Goal: Communication & Community: Answer question/provide support

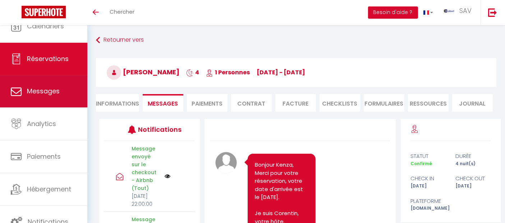
scroll to position [2851, 0]
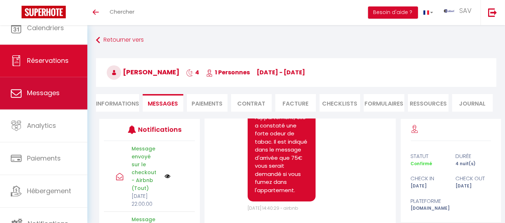
click at [47, 93] on span "Messages" at bounding box center [43, 93] width 33 height 9
select select "message"
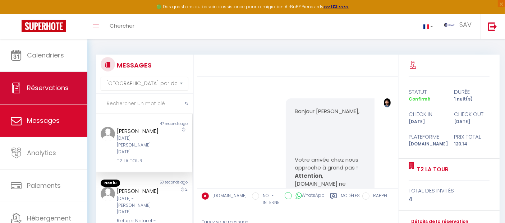
scroll to position [2383, 0]
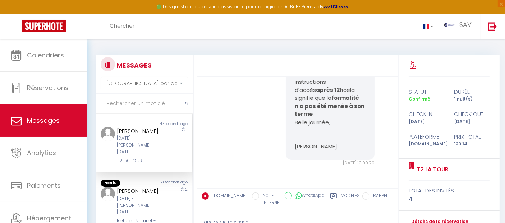
click at [155, 103] on input "text" at bounding box center [144, 104] width 97 height 20
paste input "[PERSON_NAME]"
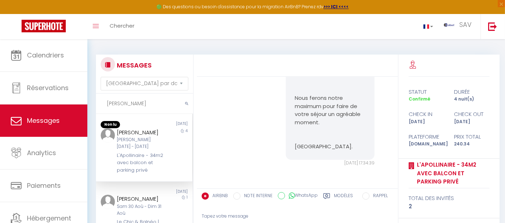
drag, startPoint x: 139, startPoint y: 143, endPoint x: 116, endPoint y: 130, distance: 27.0
click at [117, 130] on div "[PERSON_NAME]" at bounding box center [140, 132] width 47 height 9
copy div "[PERSON_NAME]"
drag, startPoint x: 147, startPoint y: 108, endPoint x: 83, endPoint y: 100, distance: 64.1
click at [83, 100] on div "🟢 Des questions ou besoin d'assistance pour la migration AirBnB? Prenez rdv >>>…" at bounding box center [252, 166] width 505 height 254
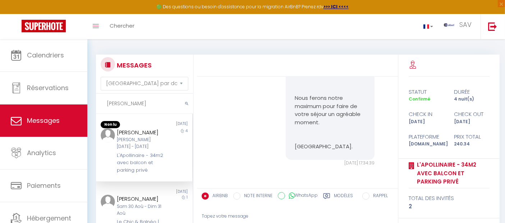
paste input "[PERSON_NAME]"
type input "[PERSON_NAME]"
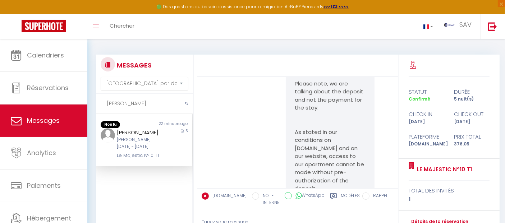
scroll to position [3295, 0]
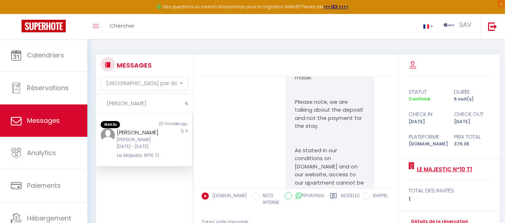
drag, startPoint x: 482, startPoint y: 169, endPoint x: 417, endPoint y: 168, distance: 64.7
click at [417, 168] on div "Le Majestic N°10 T1" at bounding box center [449, 170] width 81 height 22
copy link "Le Majestic N°10 T1"
drag, startPoint x: 153, startPoint y: 130, endPoint x: 116, endPoint y: 128, distance: 37.5
click at [117, 128] on div "[PERSON_NAME]" at bounding box center [140, 132] width 47 height 9
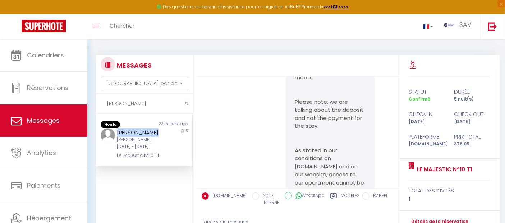
copy div "[PERSON_NAME]"
click at [171, 47] on div "MESSAGES Trier par date de réservation [GEOGRAPHIC_DATA] par date de message [P…" at bounding box center [296, 166] width 418 height 254
